Goal: Information Seeking & Learning: Learn about a topic

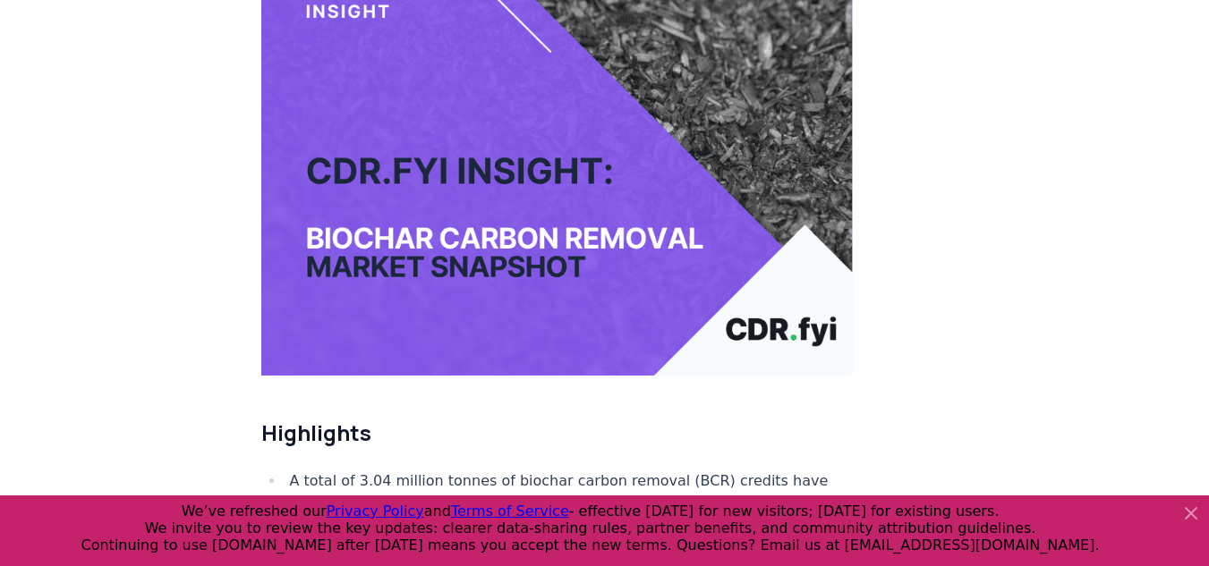
scroll to position [80, 0]
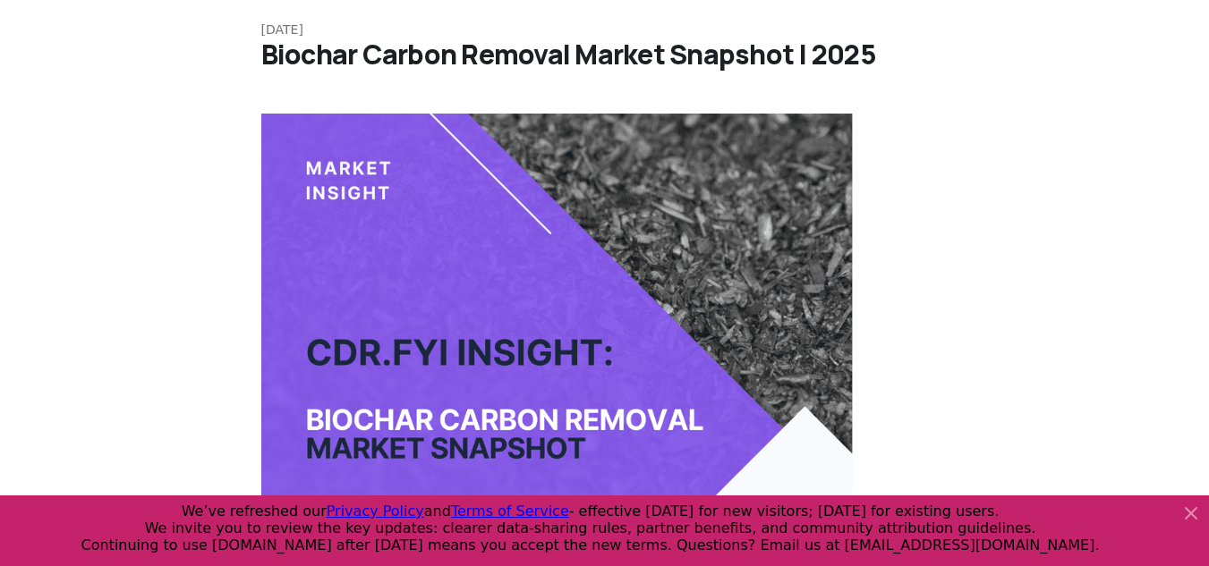
click at [505, 47] on h1 "Biochar Carbon Removal Market Snapshot | 2025" at bounding box center [604, 54] width 687 height 32
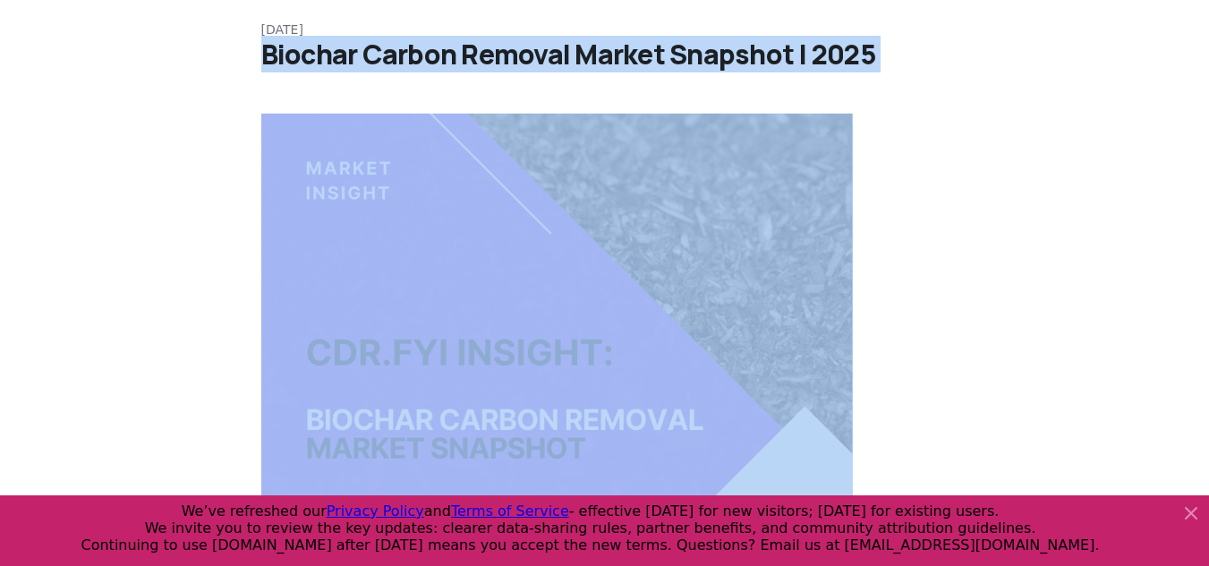
click at [505, 47] on h1 "Biochar Carbon Removal Market Snapshot | 2025" at bounding box center [604, 54] width 687 height 32
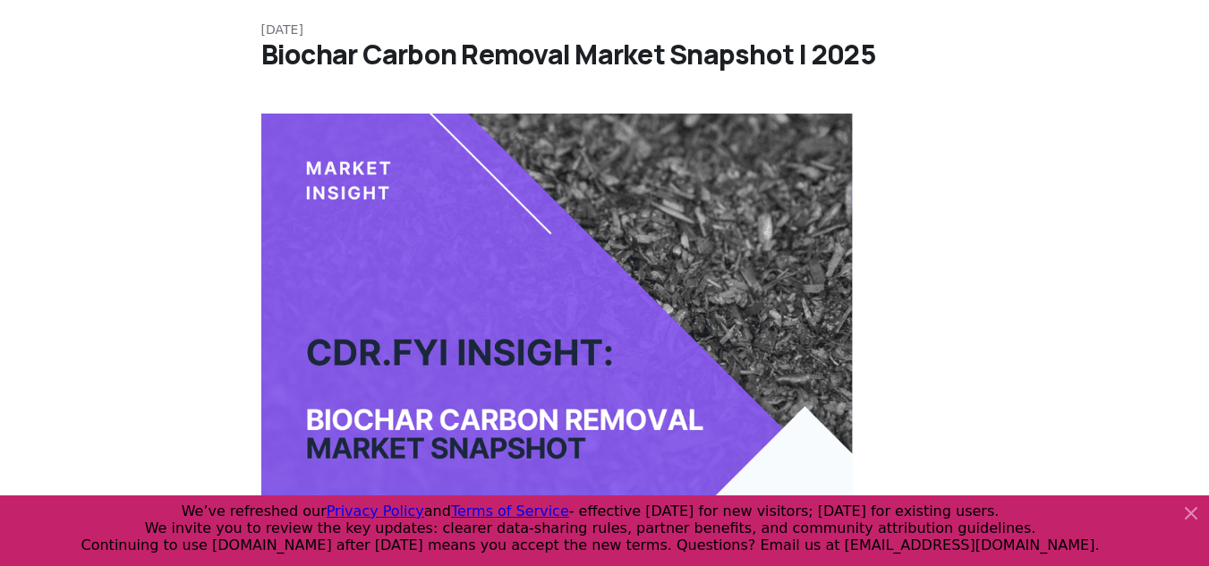
click at [505, 47] on h1 "Biochar Carbon Removal Market Snapshot | 2025" at bounding box center [604, 54] width 687 height 32
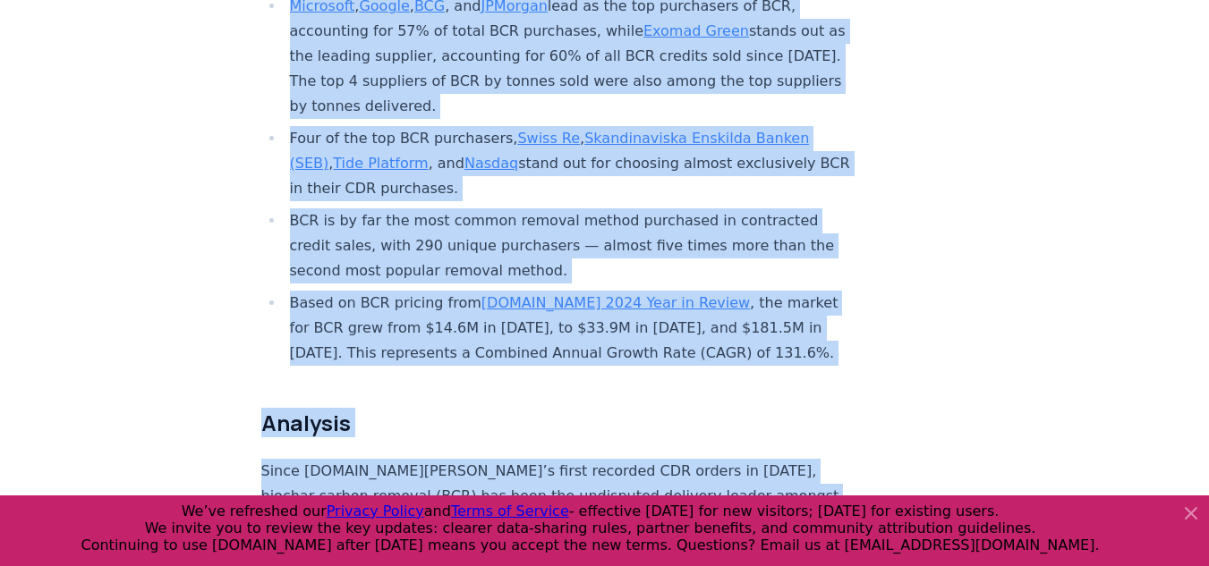
scroll to position [1015, 0]
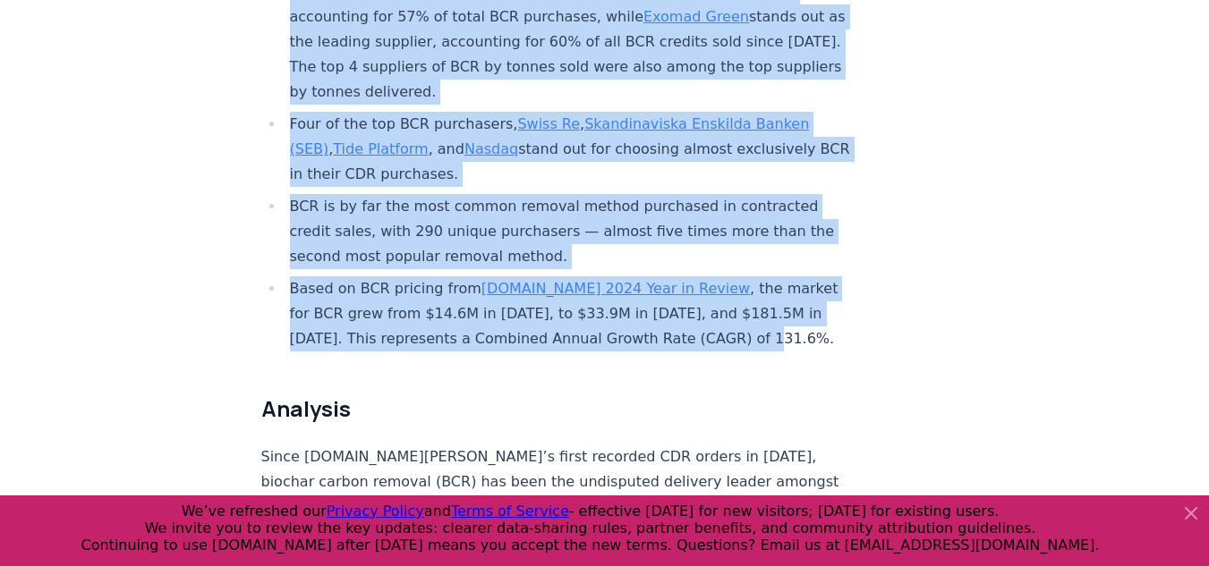
drag, startPoint x: 284, startPoint y: 298, endPoint x: 760, endPoint y: 275, distance: 476.5
click at [760, 275] on ul "A total of 3.04 million tonnes of biochar carbon removal (BCR) credits have bee…" at bounding box center [557, 33] width 592 height 637
copy ul "A total of 3.04 million tonnes of biochar carbon removal (BCR) credits have bee…"
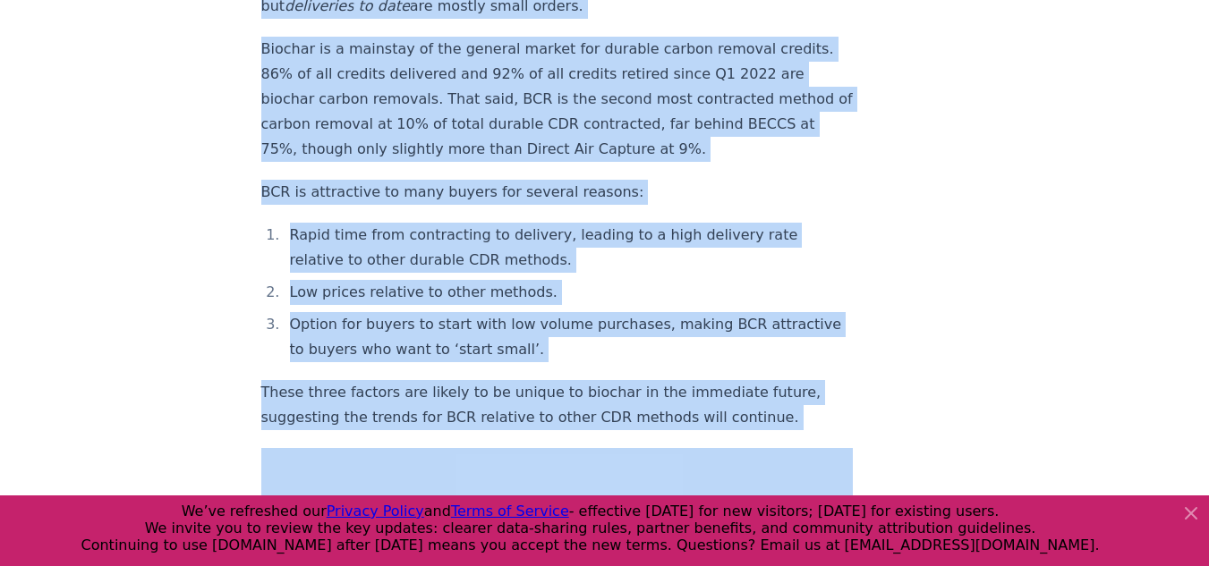
scroll to position [2547, 0]
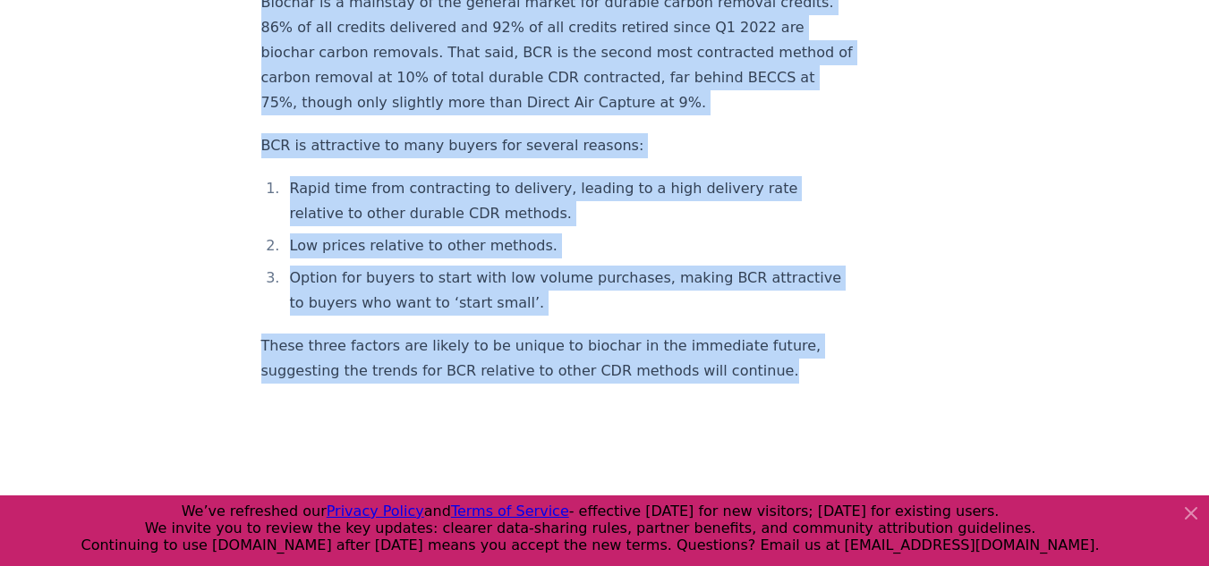
drag, startPoint x: 259, startPoint y: 106, endPoint x: 777, endPoint y: 331, distance: 565.4
copy div "Loremips Dolor SIT.ame’c adipi elitsedd EIU tempor in 8175, utlabor etdolo magn…"
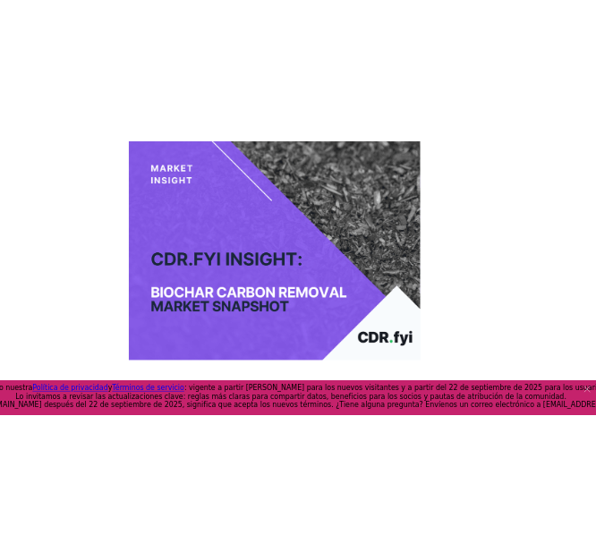
scroll to position [243, 0]
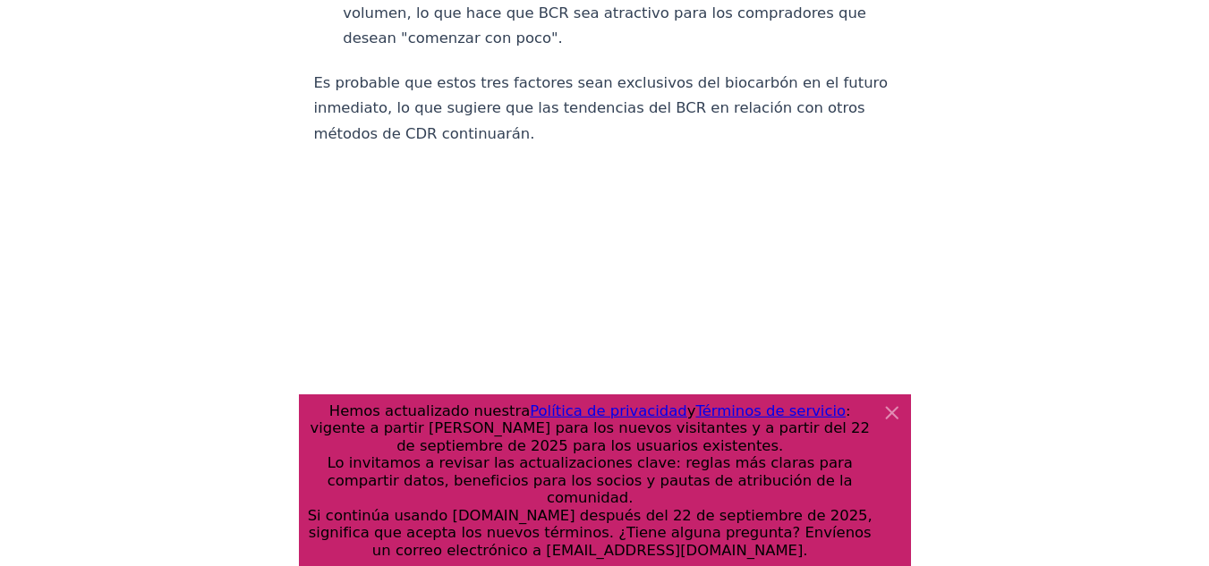
scroll to position [3412, 0]
